Goal: Manage account settings

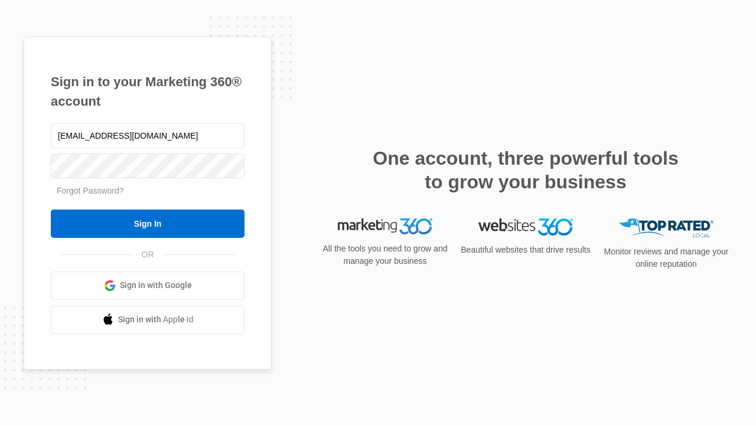
type input "dankie614@gmail.com"
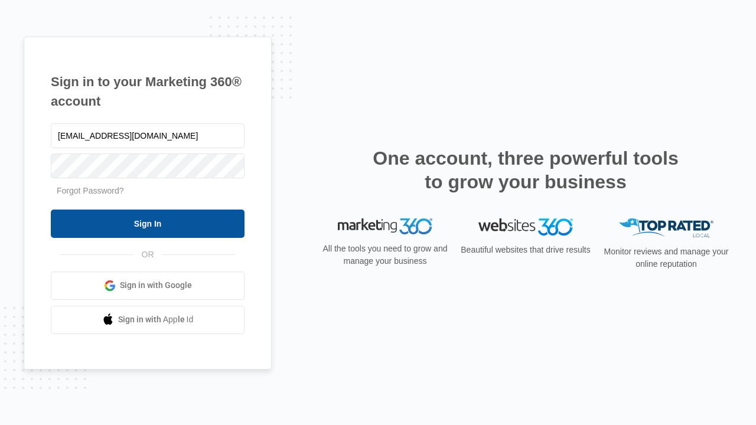
click at [148, 223] on input "Sign In" at bounding box center [148, 224] width 194 height 28
